Goal: Communication & Community: Answer question/provide support

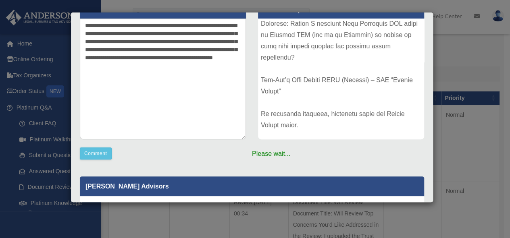
scroll to position [81, 0]
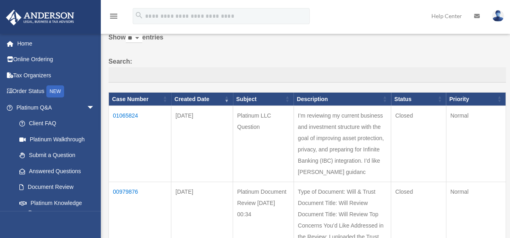
scroll to position [54, 0]
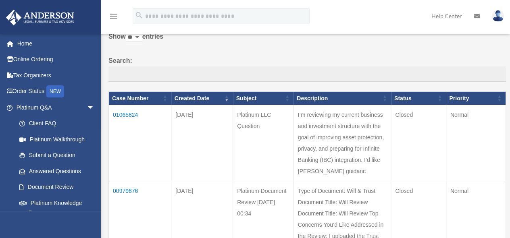
click at [134, 112] on td "01065824" at bounding box center [140, 143] width 62 height 76
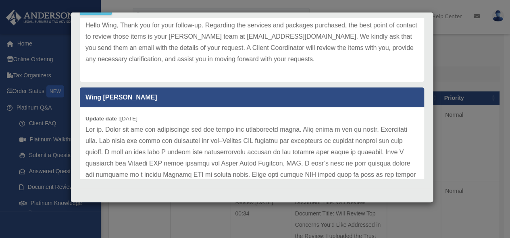
scroll to position [0, 0]
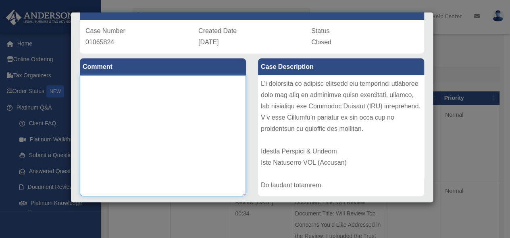
click at [195, 94] on textarea at bounding box center [163, 135] width 166 height 121
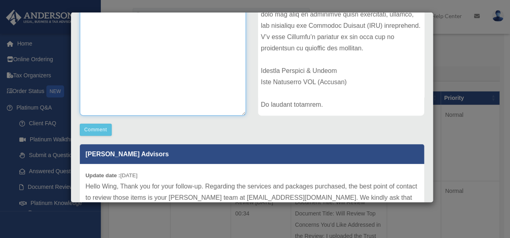
paste textarea "**********"
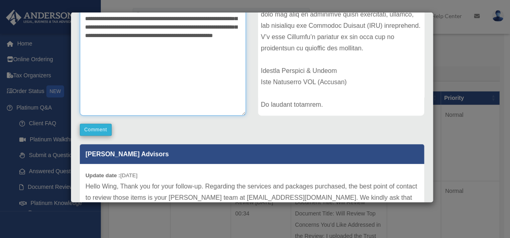
type textarea "**********"
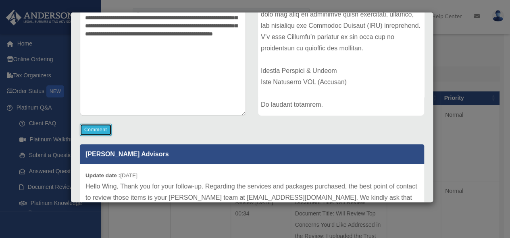
click at [97, 129] on button "Comment" at bounding box center [96, 130] width 32 height 12
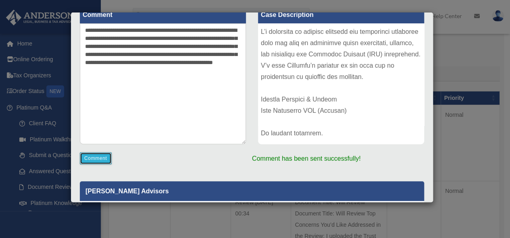
scroll to position [22, 0]
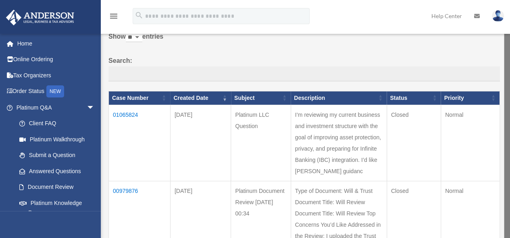
click at [133, 112] on td "01065824" at bounding box center [140, 143] width 62 height 76
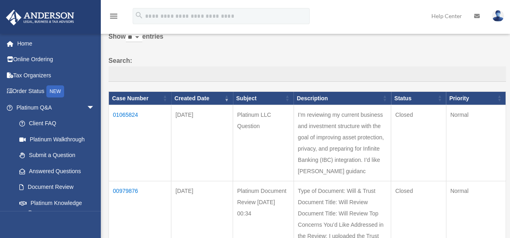
click at [124, 116] on td "01065824" at bounding box center [140, 143] width 62 height 76
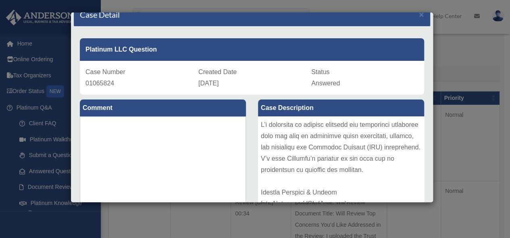
scroll to position [0, 0]
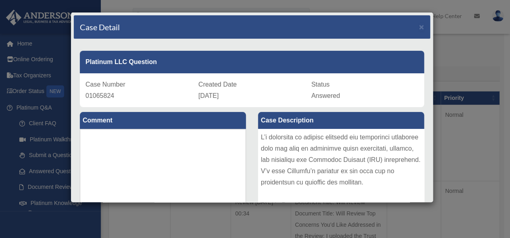
click at [439, 25] on div "Case Detail × Platinum LLC Question Case Number 01065824 Created Date August 4,…" at bounding box center [255, 119] width 510 height 238
